Goal: Complete application form

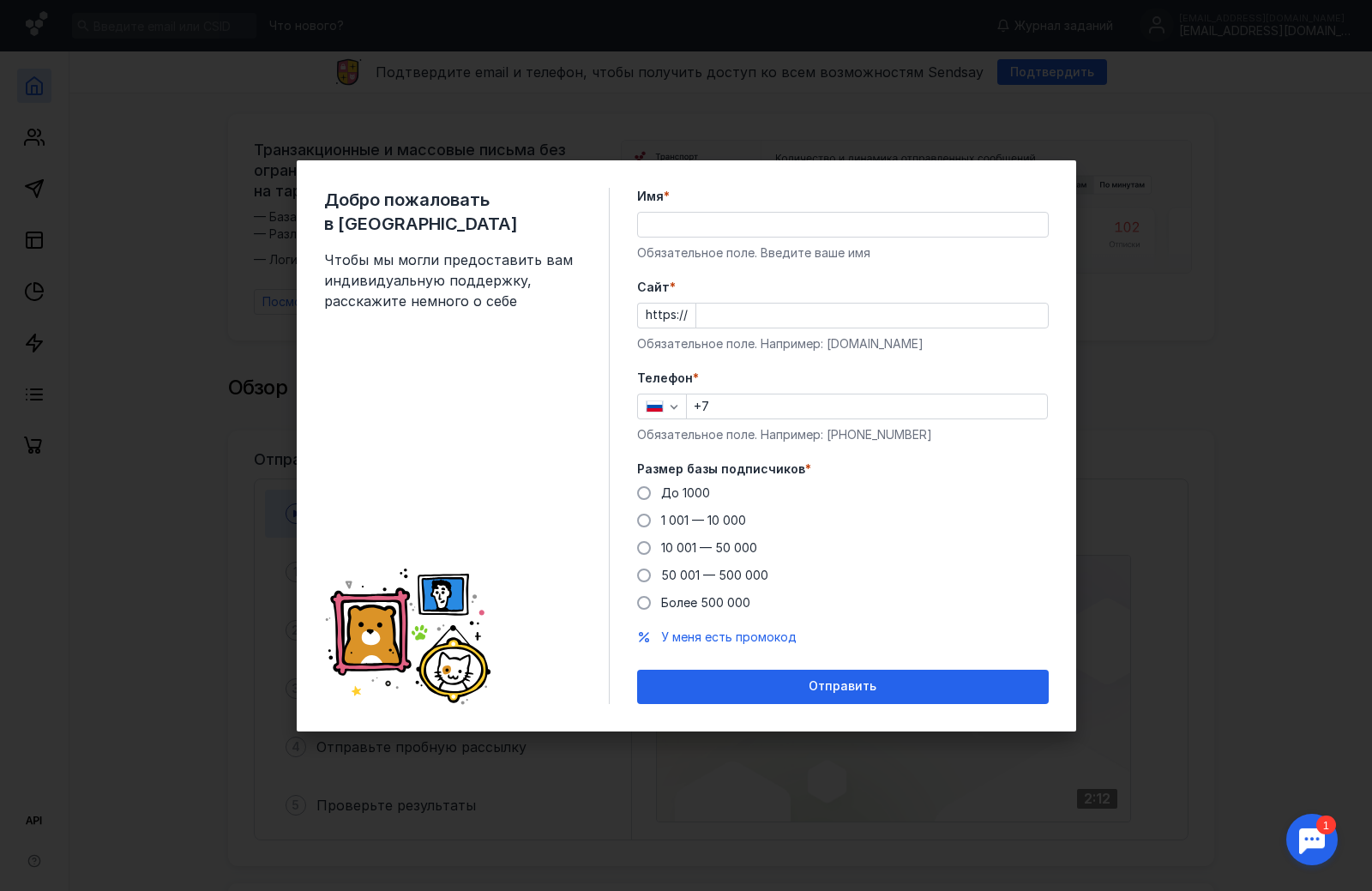
click at [720, 219] on input "Имя *" at bounding box center [843, 224] width 410 height 24
type input "[PERSON_NAME]"
click at [722, 306] on input "Cайт *" at bounding box center [872, 316] width 352 height 24
type input "[DOMAIN_NAME]"
click at [734, 397] on input "+7" at bounding box center [866, 407] width 360 height 24
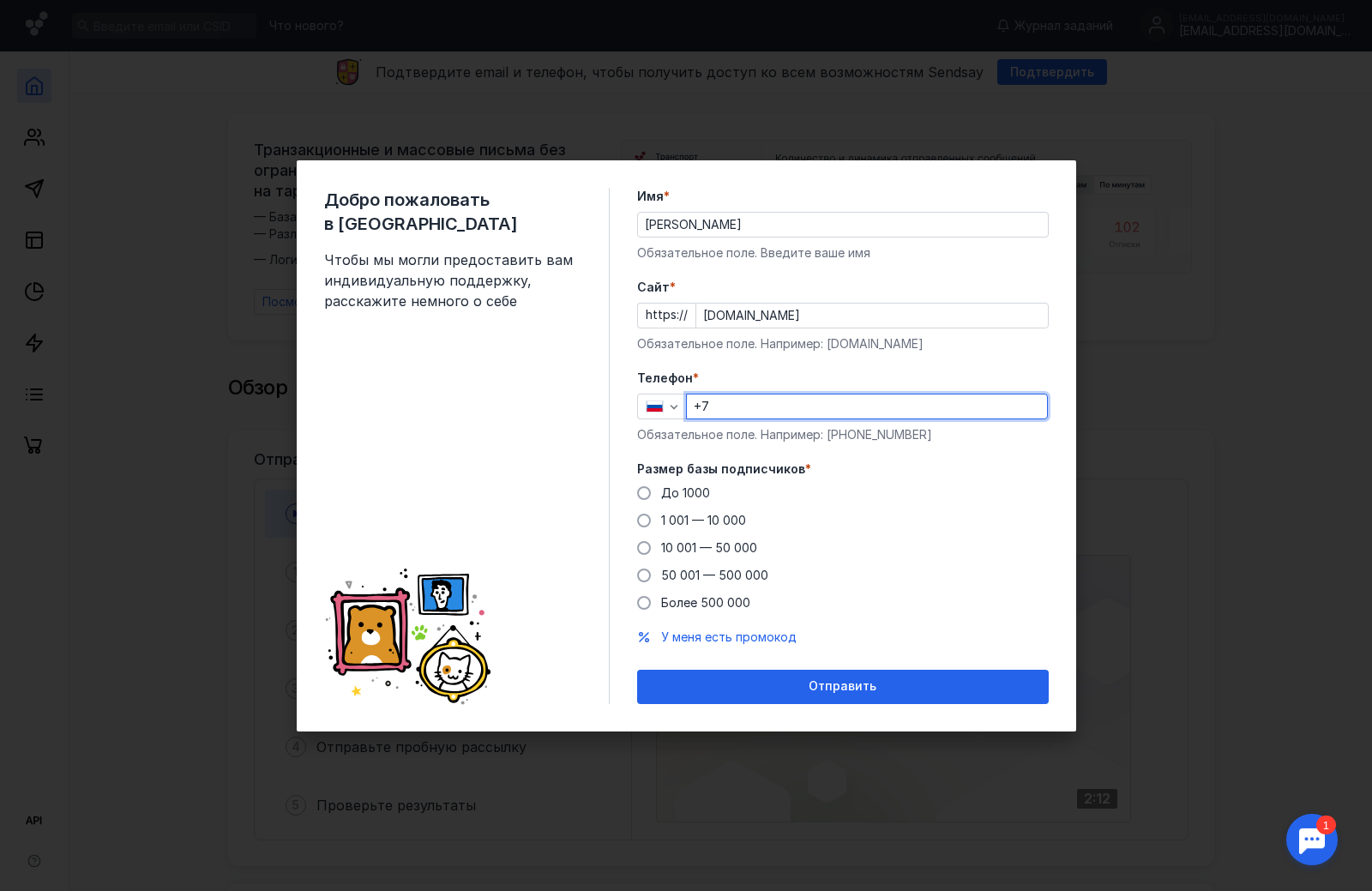
type input "[PHONE_NUMBER]"
click at [644, 494] on span at bounding box center [643, 493] width 14 height 14
click at [0, 0] on input "До 1000" at bounding box center [0, 0] width 0 height 0
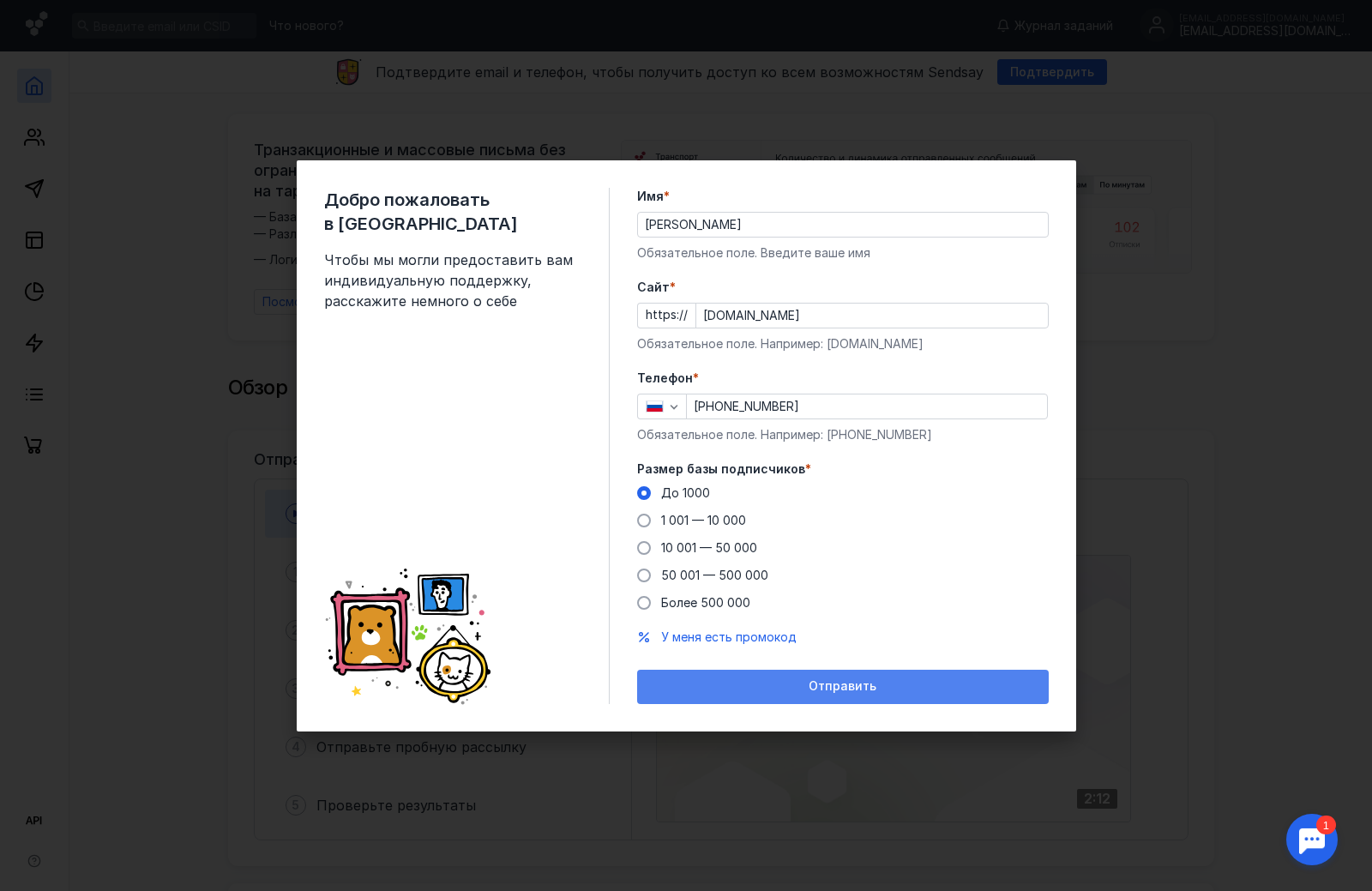
click at [834, 685] on span "Отправить" at bounding box center [843, 686] width 67 height 15
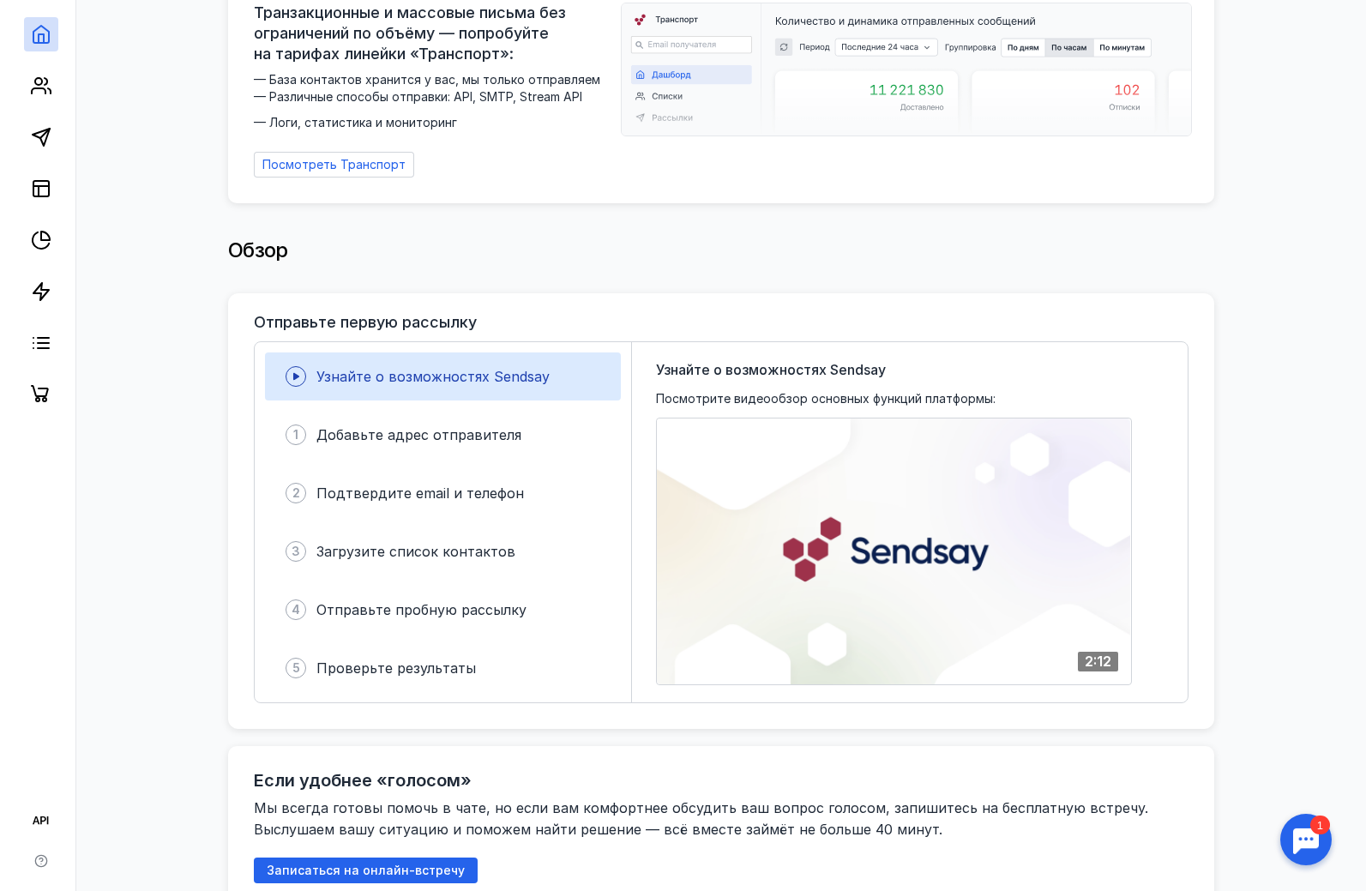
scroll to position [35, 0]
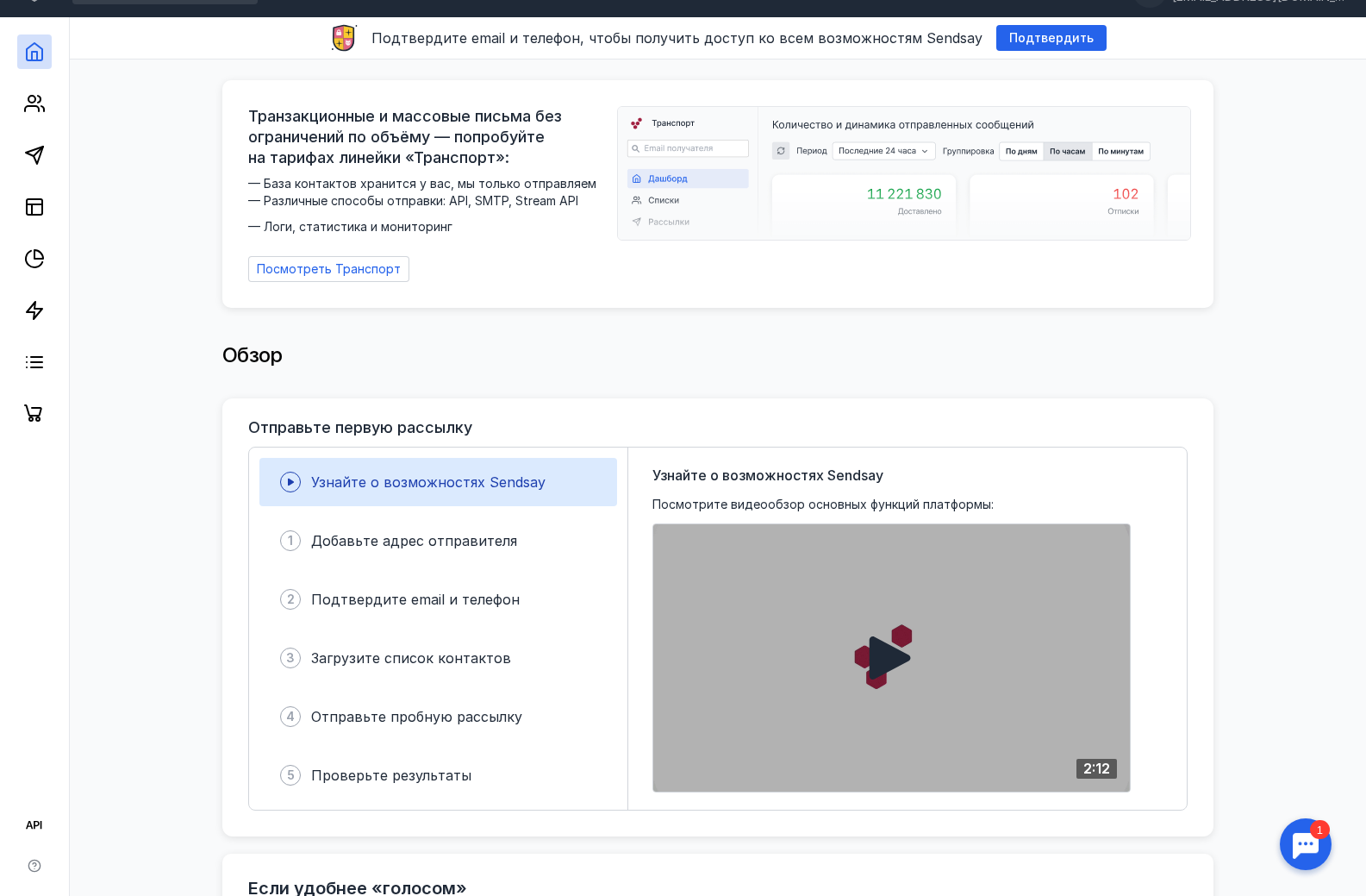
click at [896, 652] on icon at bounding box center [890, 658] width 41 height 43
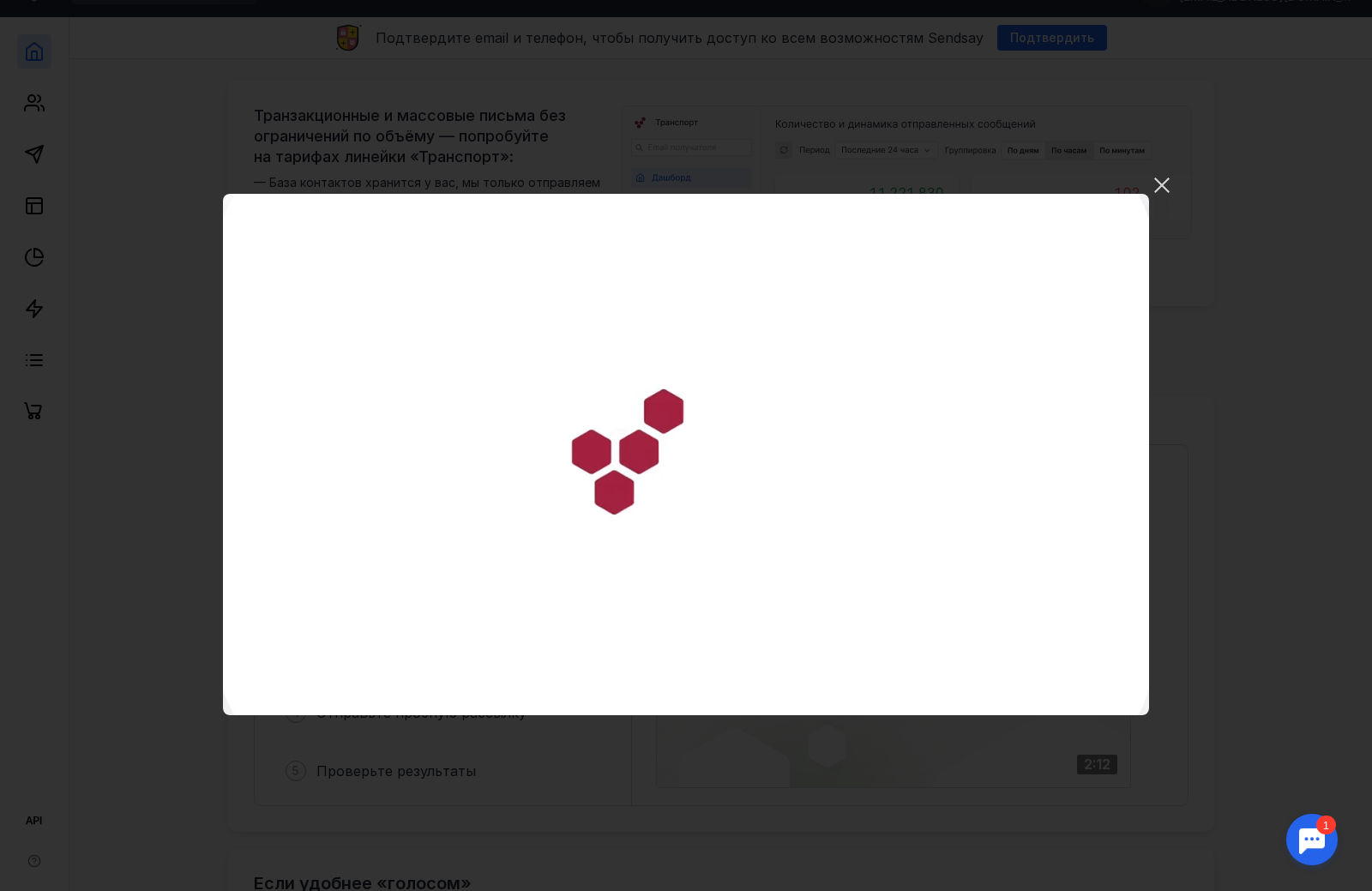
click at [1324, 841] on div at bounding box center [1311, 839] width 53 height 53
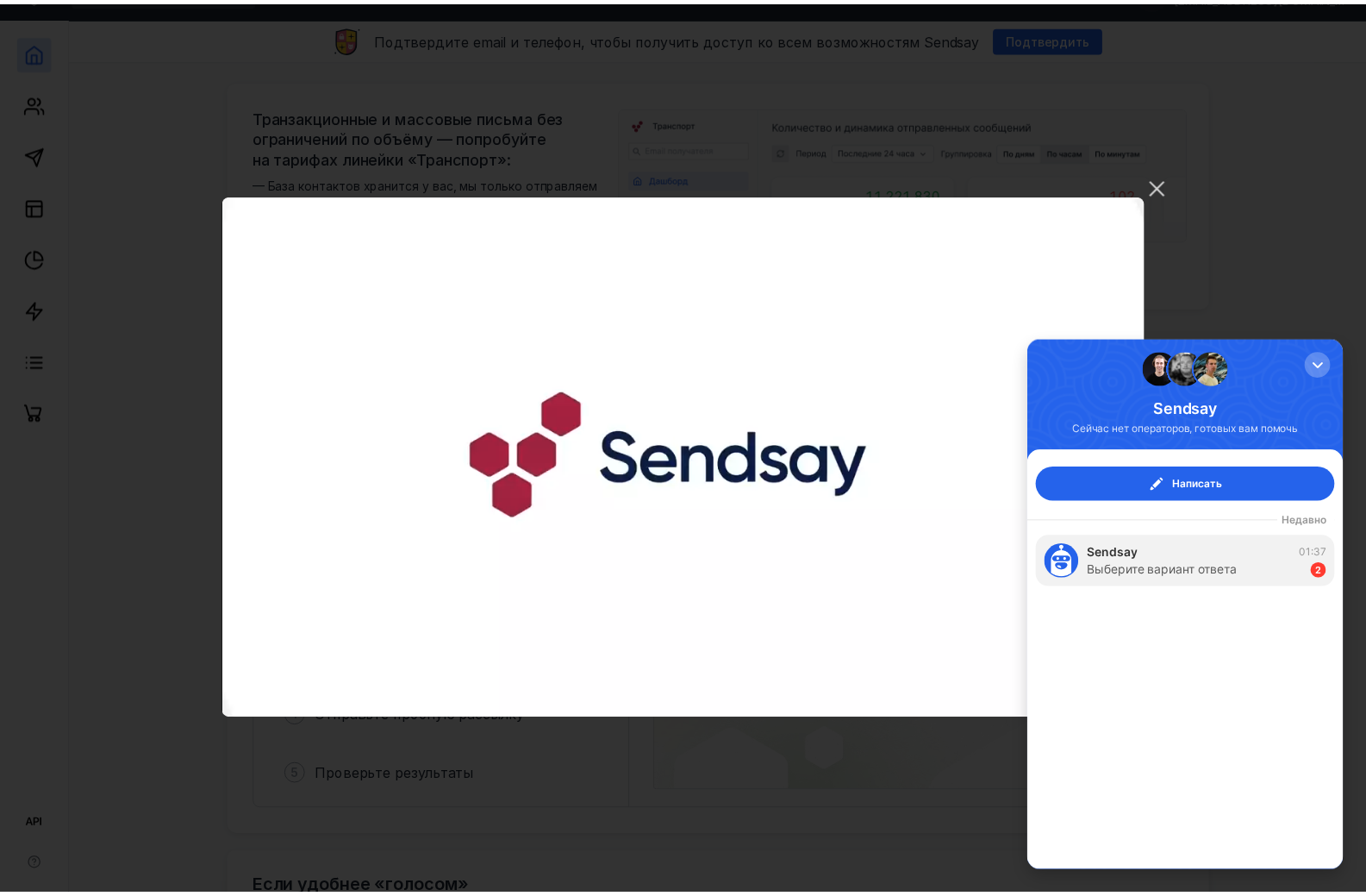
scroll to position [0, 0]
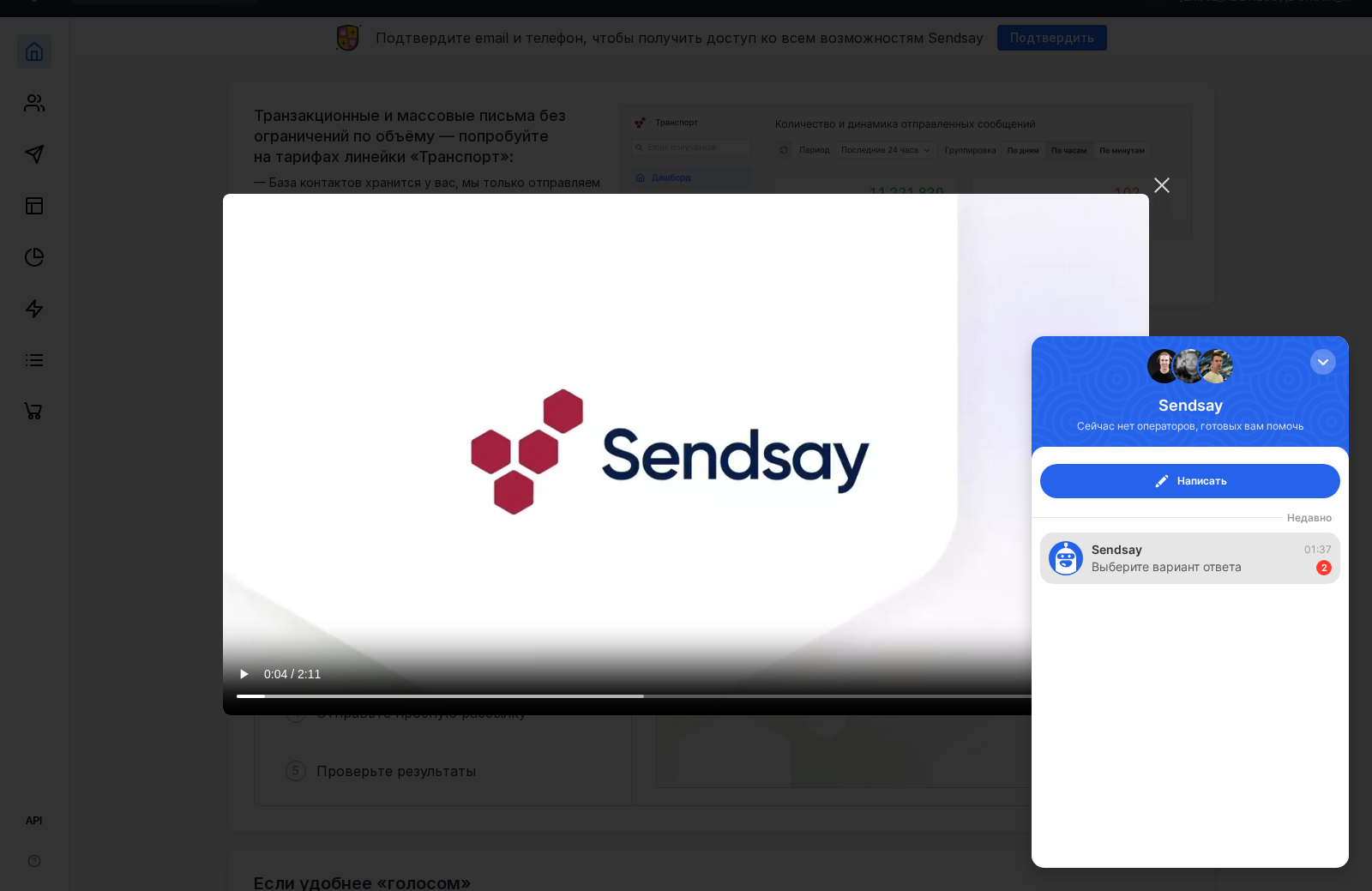
click at [1206, 566] on div "Выберите вариант ответа" at bounding box center [1166, 567] width 150 height 17
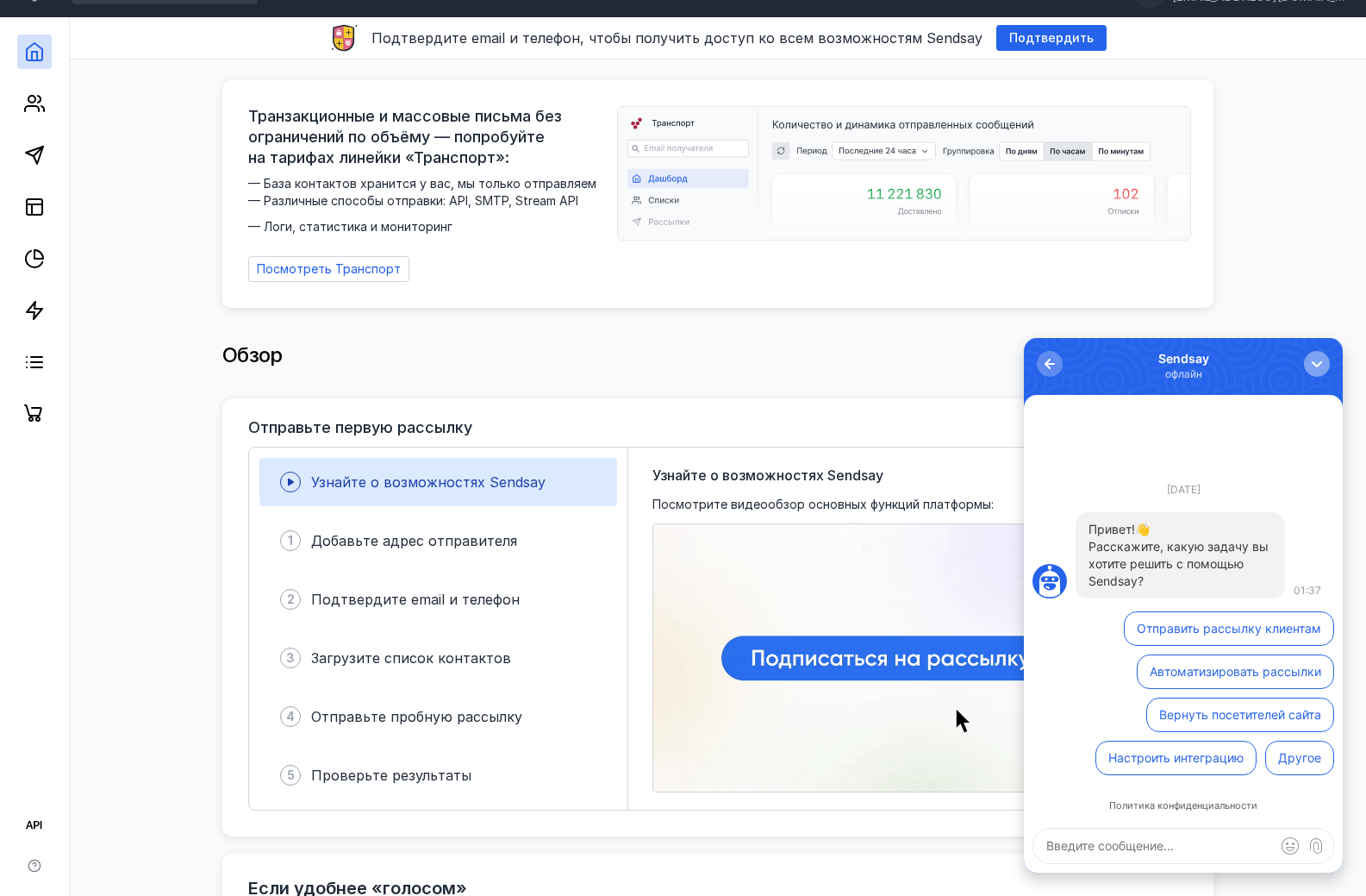
click at [1312, 363] on div "button" at bounding box center [1317, 364] width 17 height 17
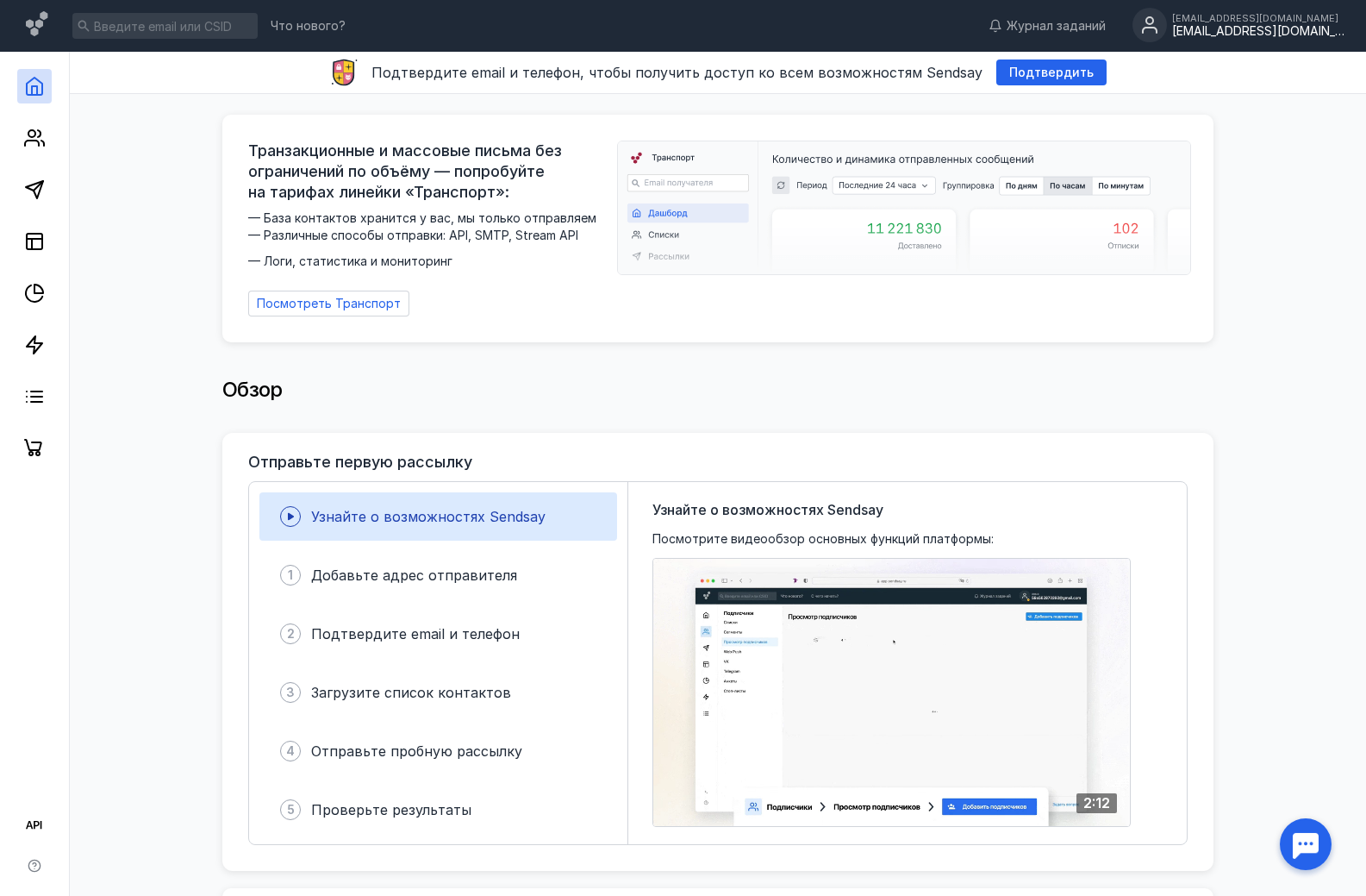
click at [1262, 27] on div "[EMAIL_ADDRESS][DOMAIN_NAME]" at bounding box center [1258, 32] width 172 height 15
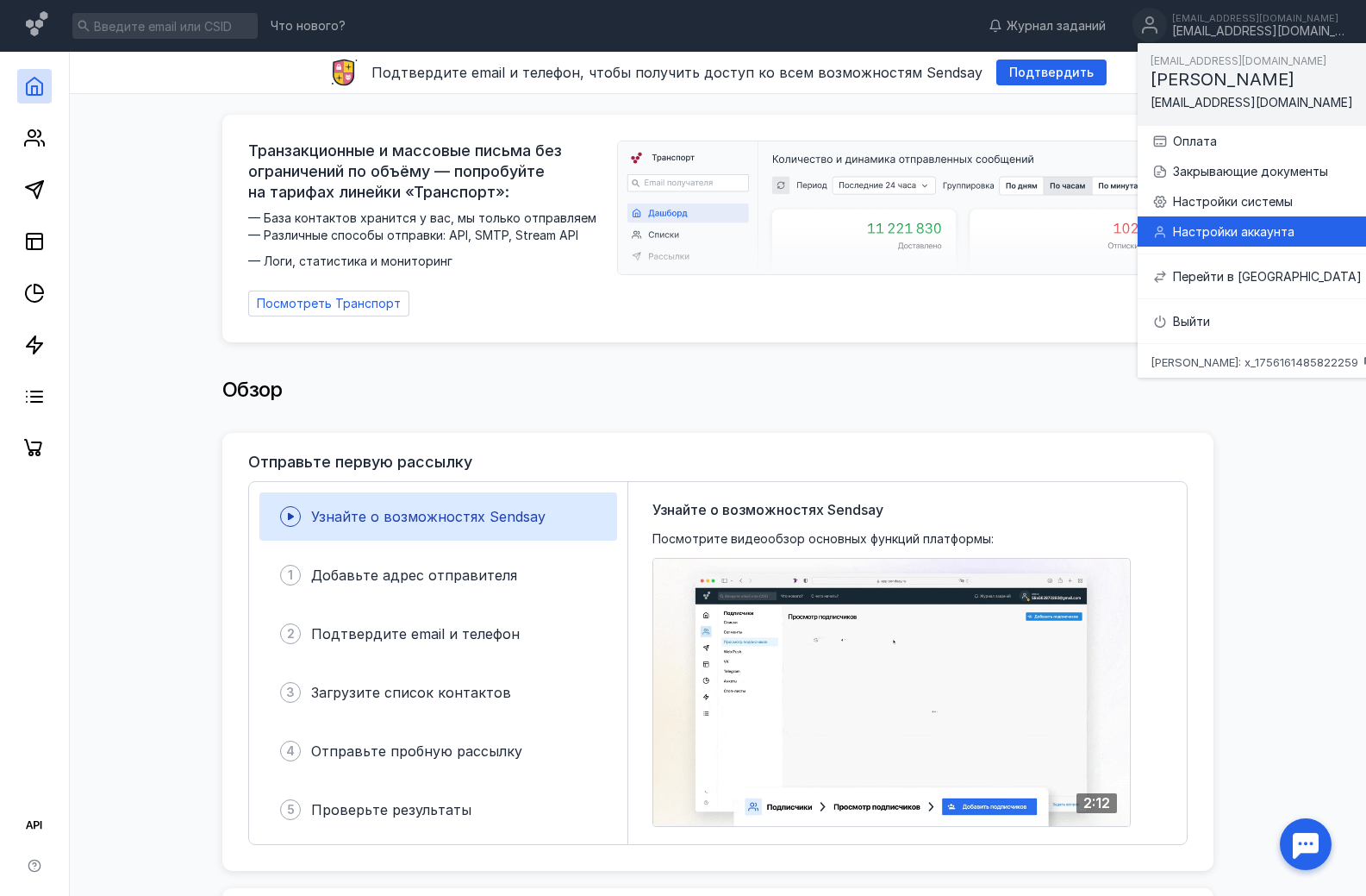
click at [1231, 232] on div "Настройки аккаунта" at bounding box center [1274, 231] width 202 height 17
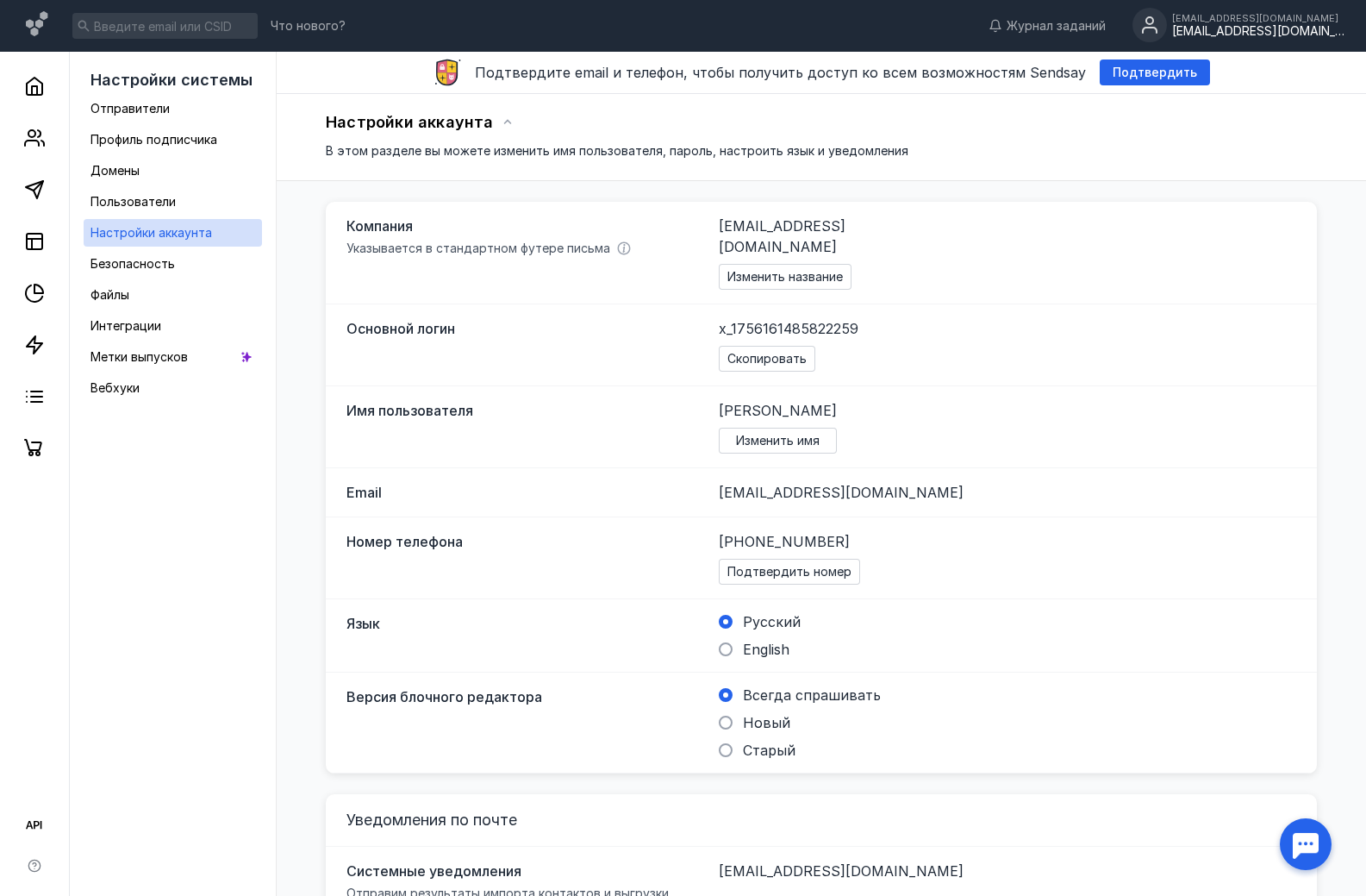
scroll to position [313, 0]
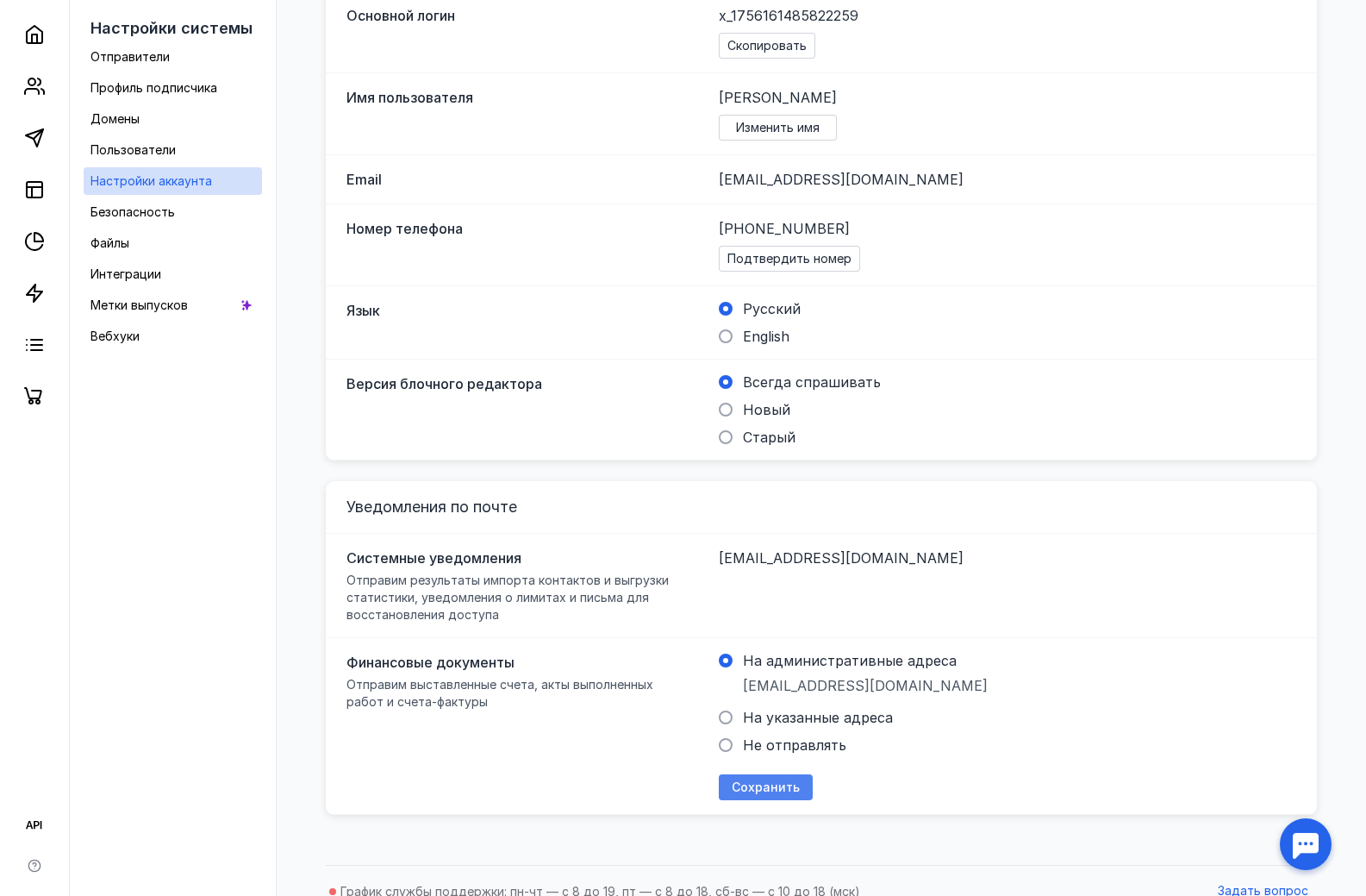
click at [762, 774] on div "Сохранить" at bounding box center [766, 787] width 94 height 26
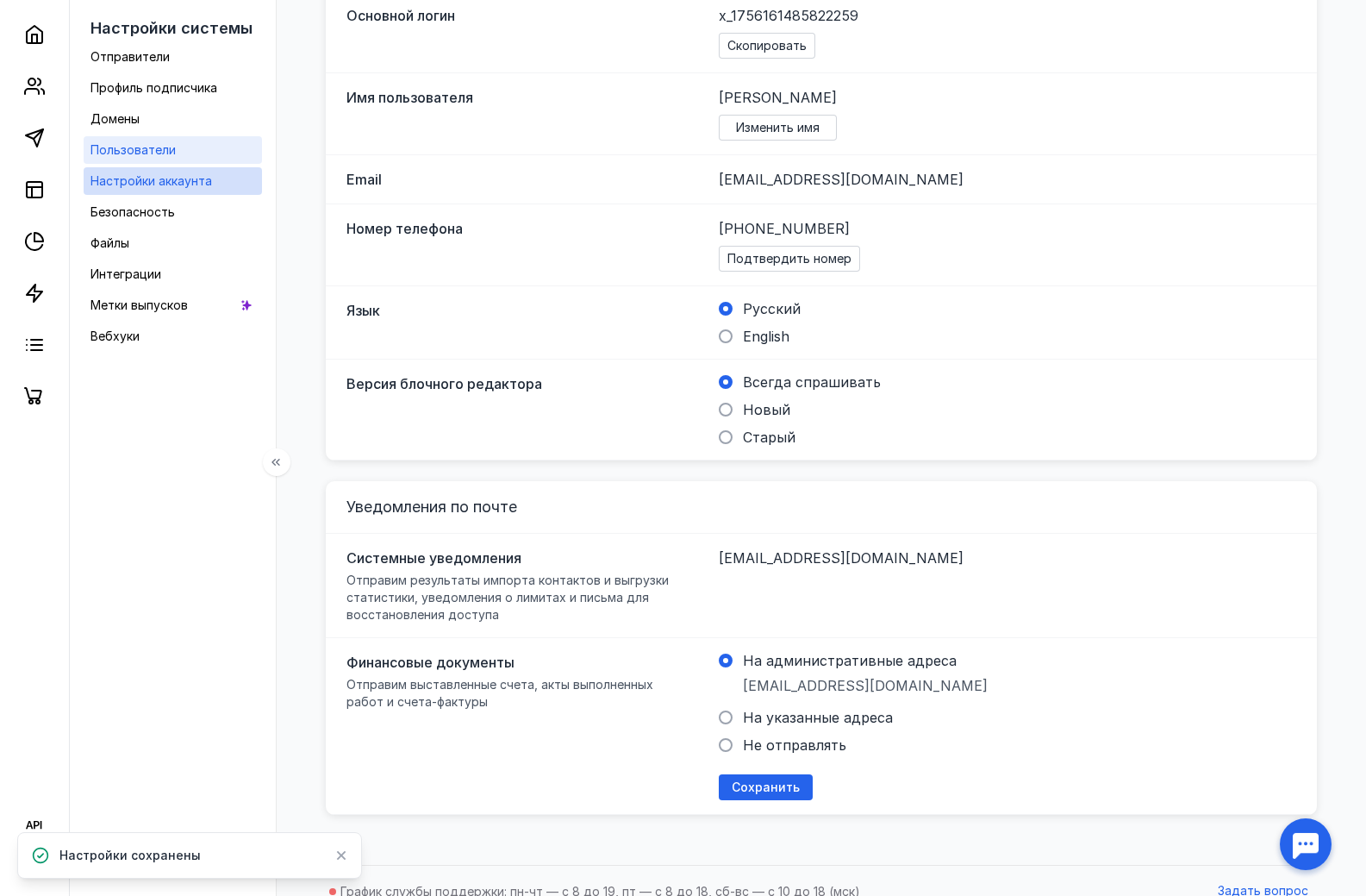
click at [150, 155] on span "Пользователи" at bounding box center [133, 149] width 86 height 15
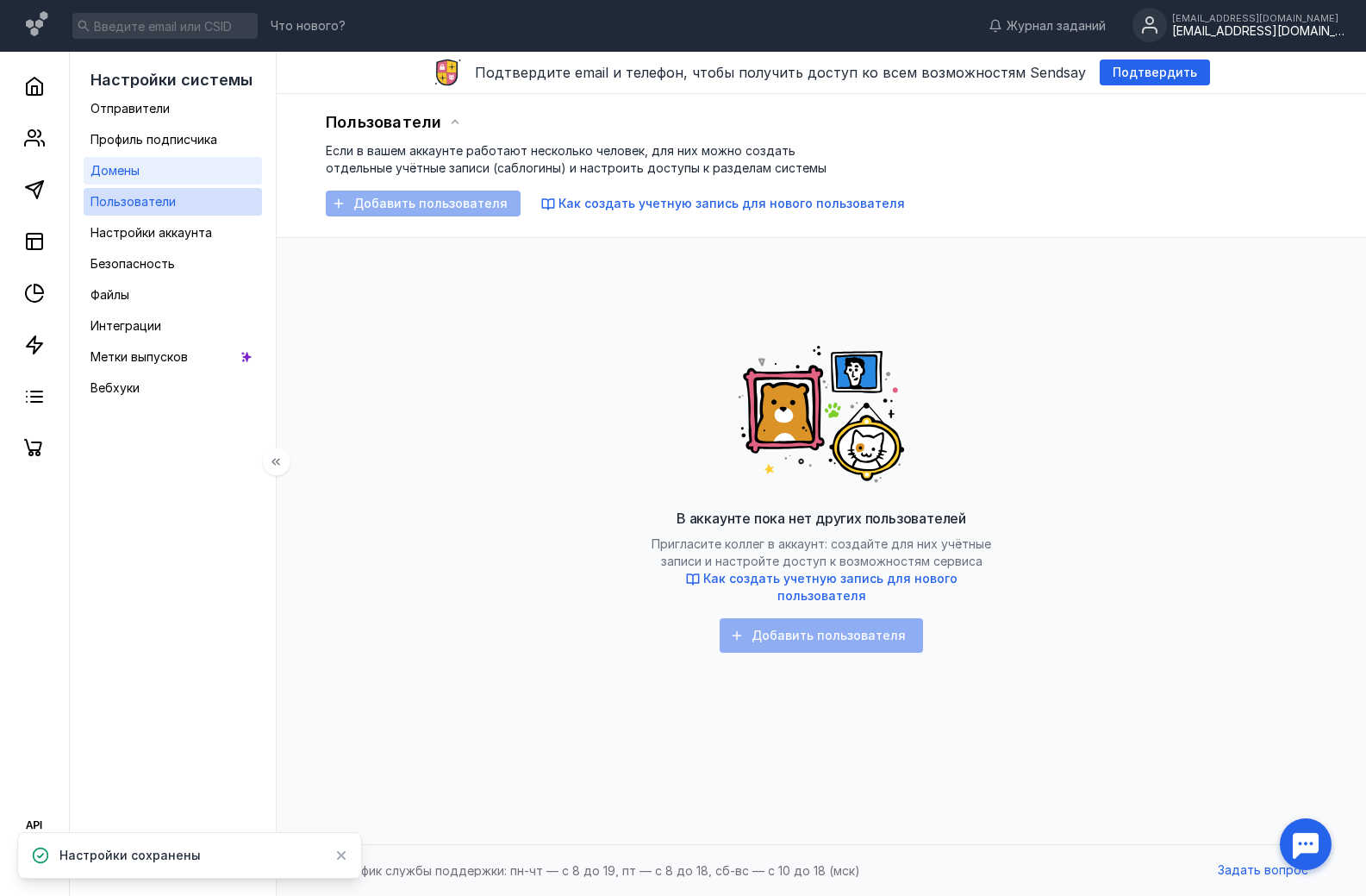
click at [136, 165] on span "Домены" at bounding box center [115, 170] width 49 height 15
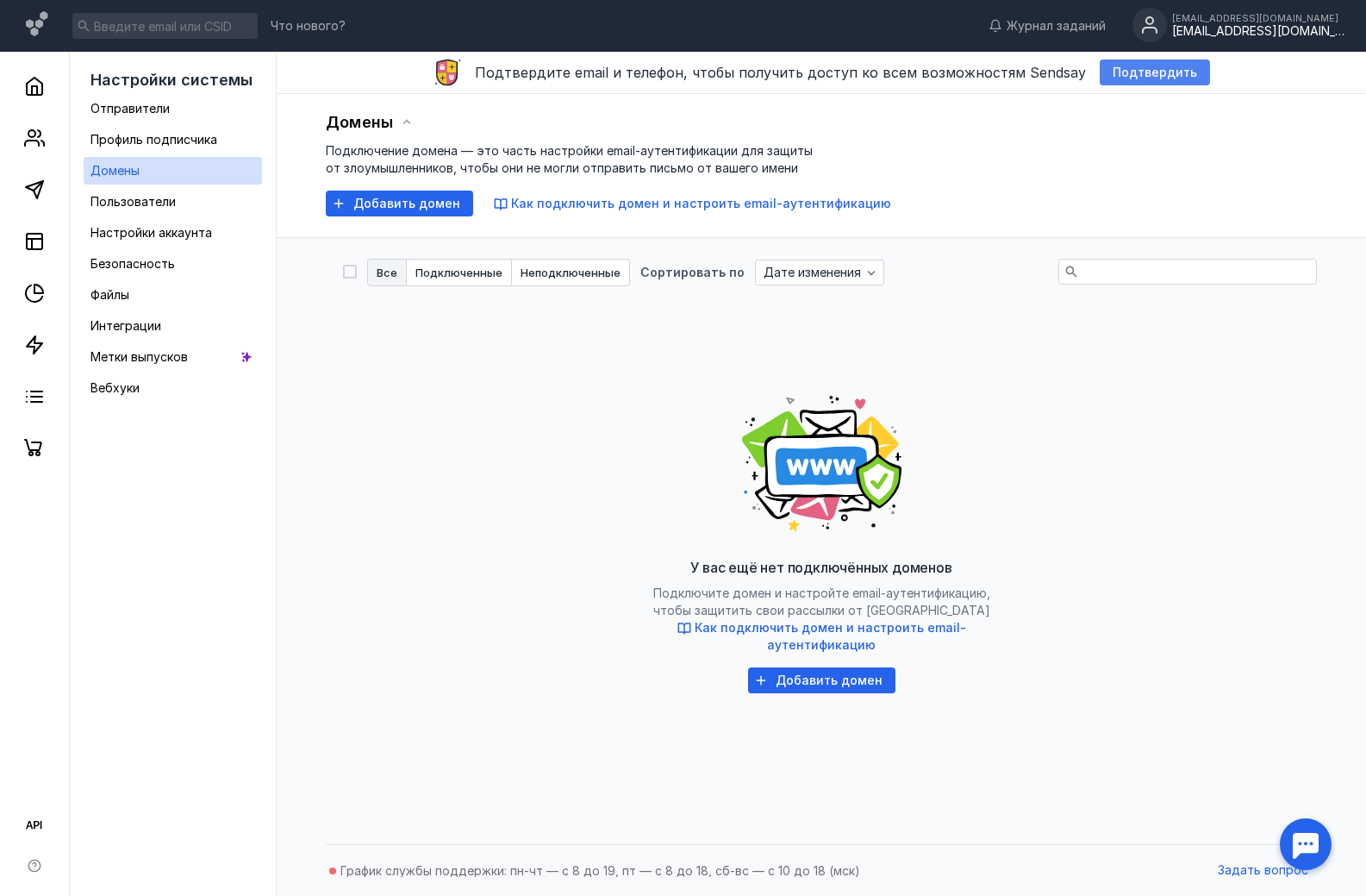
click at [1146, 71] on span "Подтвердить" at bounding box center [1155, 73] width 85 height 15
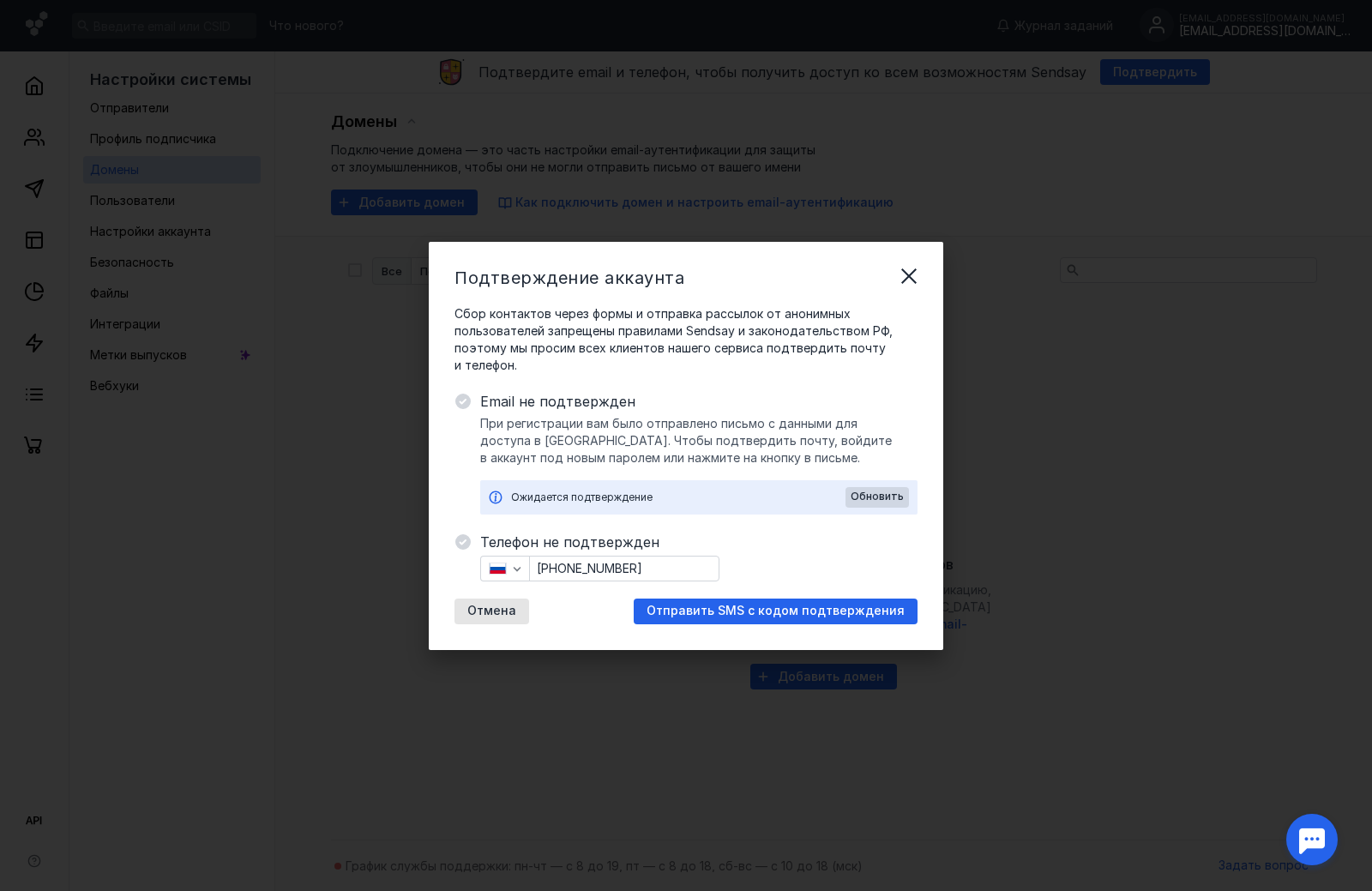
click at [914, 275] on div "Все Подключенные Неподключенные Сортировать по Дате изменения" at bounding box center [824, 270] width 986 height 27
